Goal: Navigation & Orientation: Find specific page/section

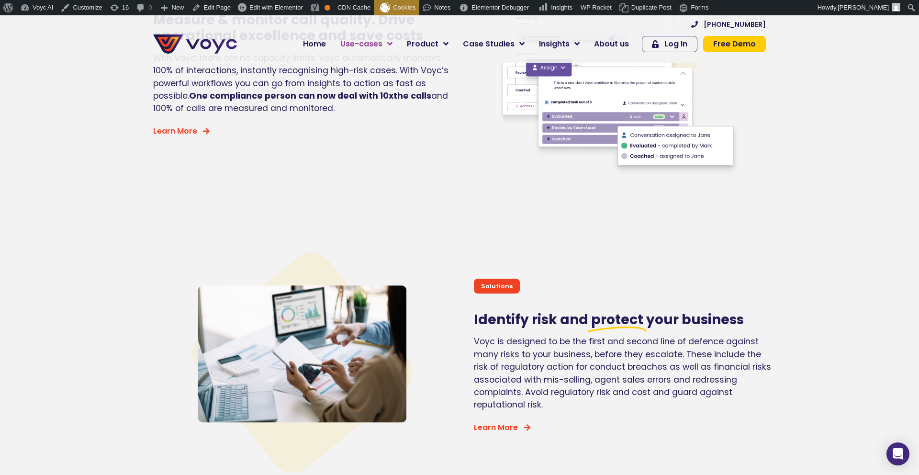
scroll to position [2051, 0]
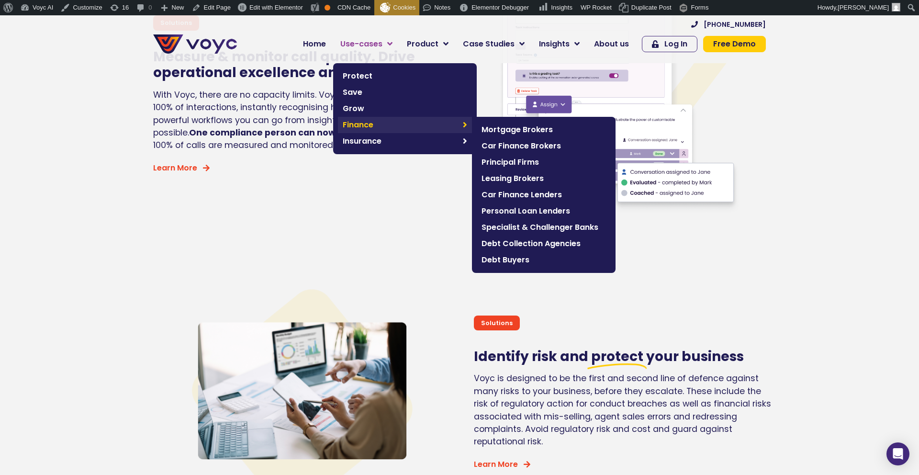
click at [383, 127] on span "Finance" at bounding box center [400, 124] width 115 height 11
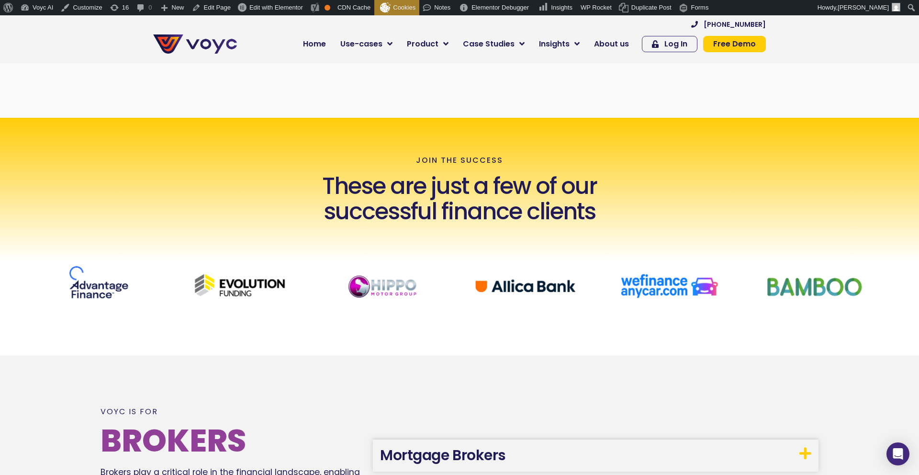
scroll to position [332, 0]
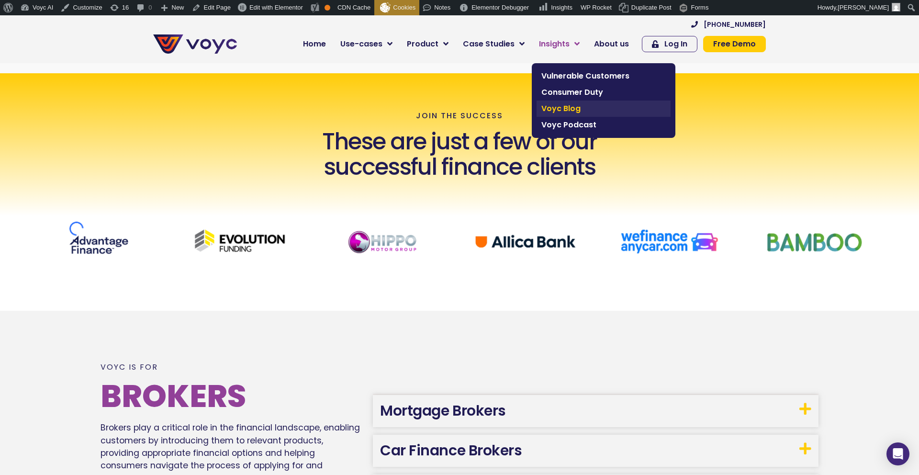
click at [563, 108] on span "Voyc Blog" at bounding box center [603, 108] width 124 height 11
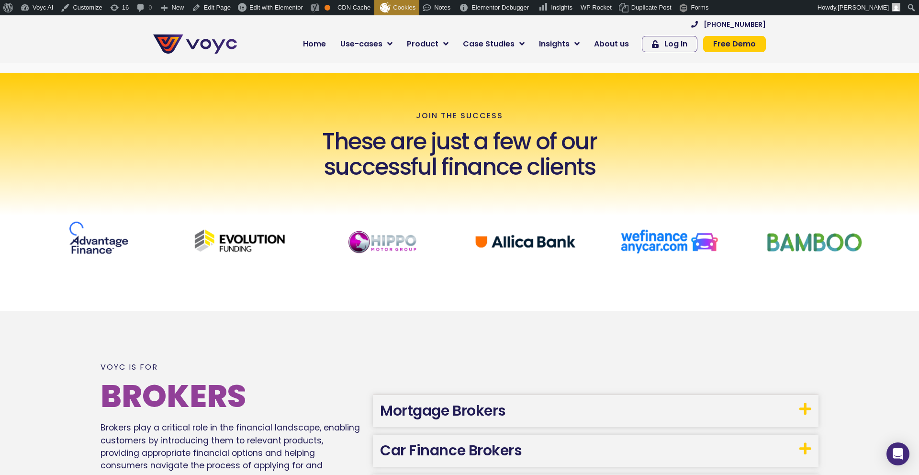
scroll to position [330, 0]
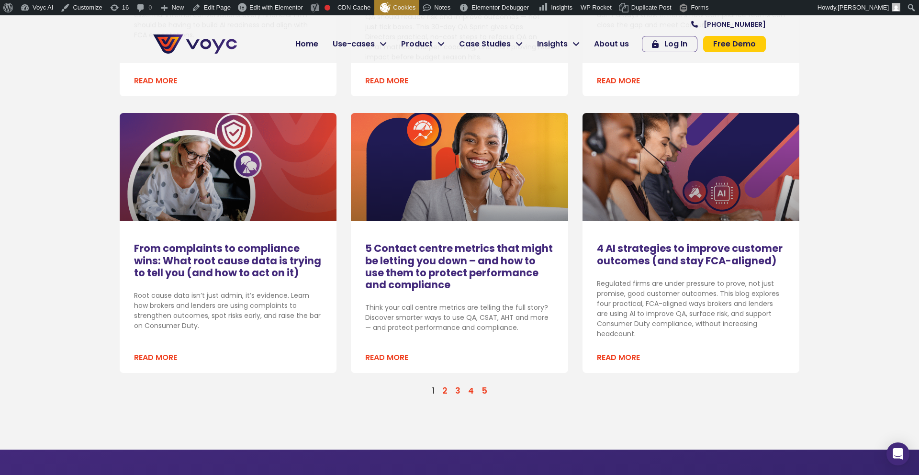
scroll to position [1065, 0]
